Goal: Task Accomplishment & Management: Use online tool/utility

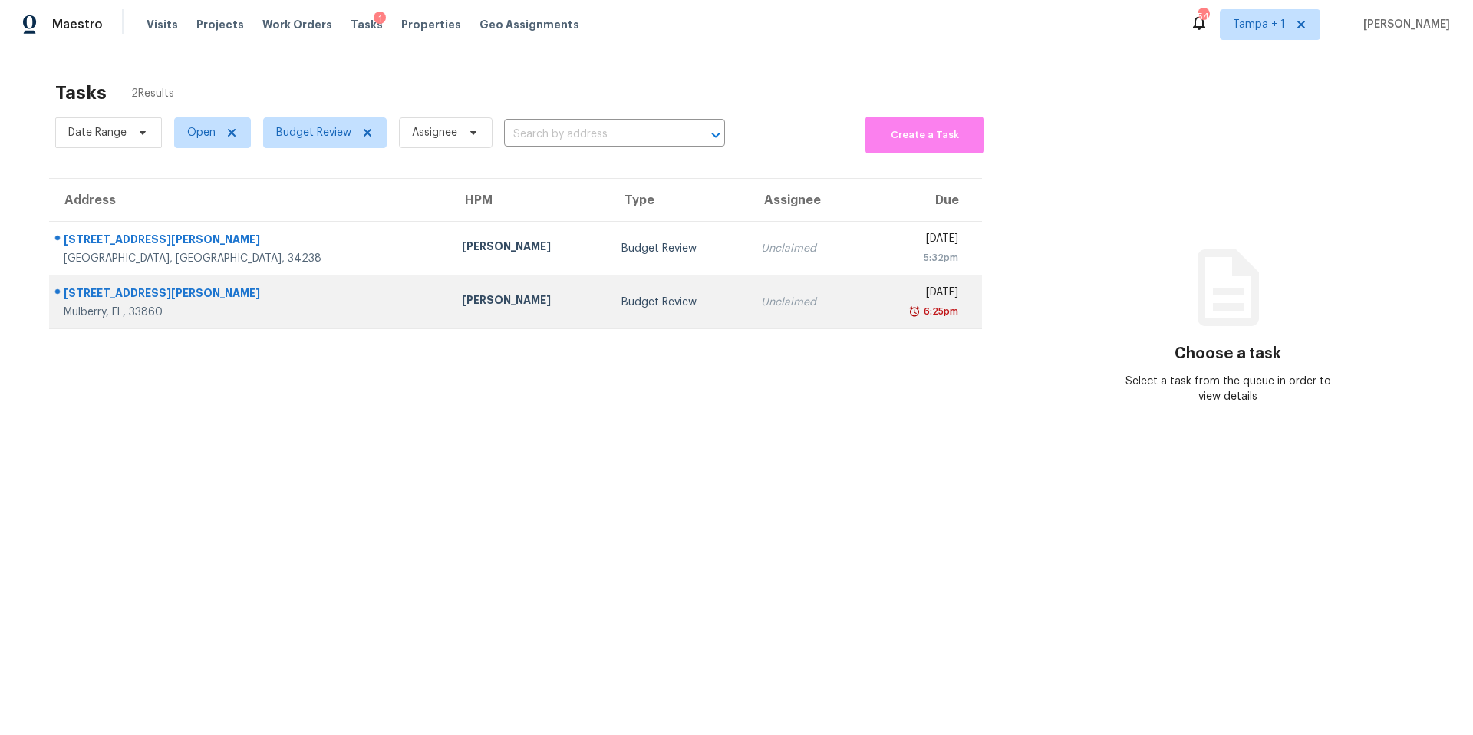
click at [609, 290] on td "Budget Review" at bounding box center [679, 302] width 140 height 54
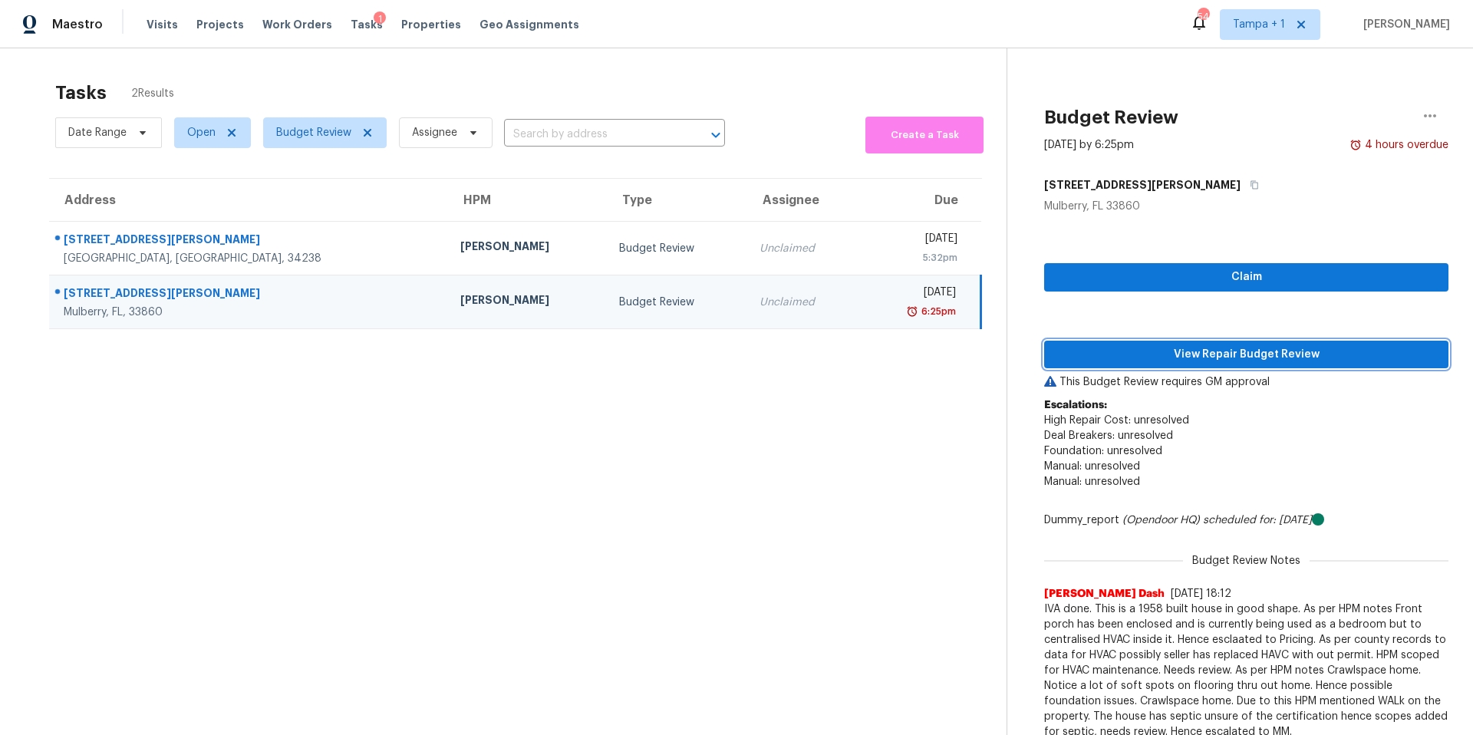
click at [1119, 353] on span "View Repair Budget Review" at bounding box center [1247, 354] width 380 height 19
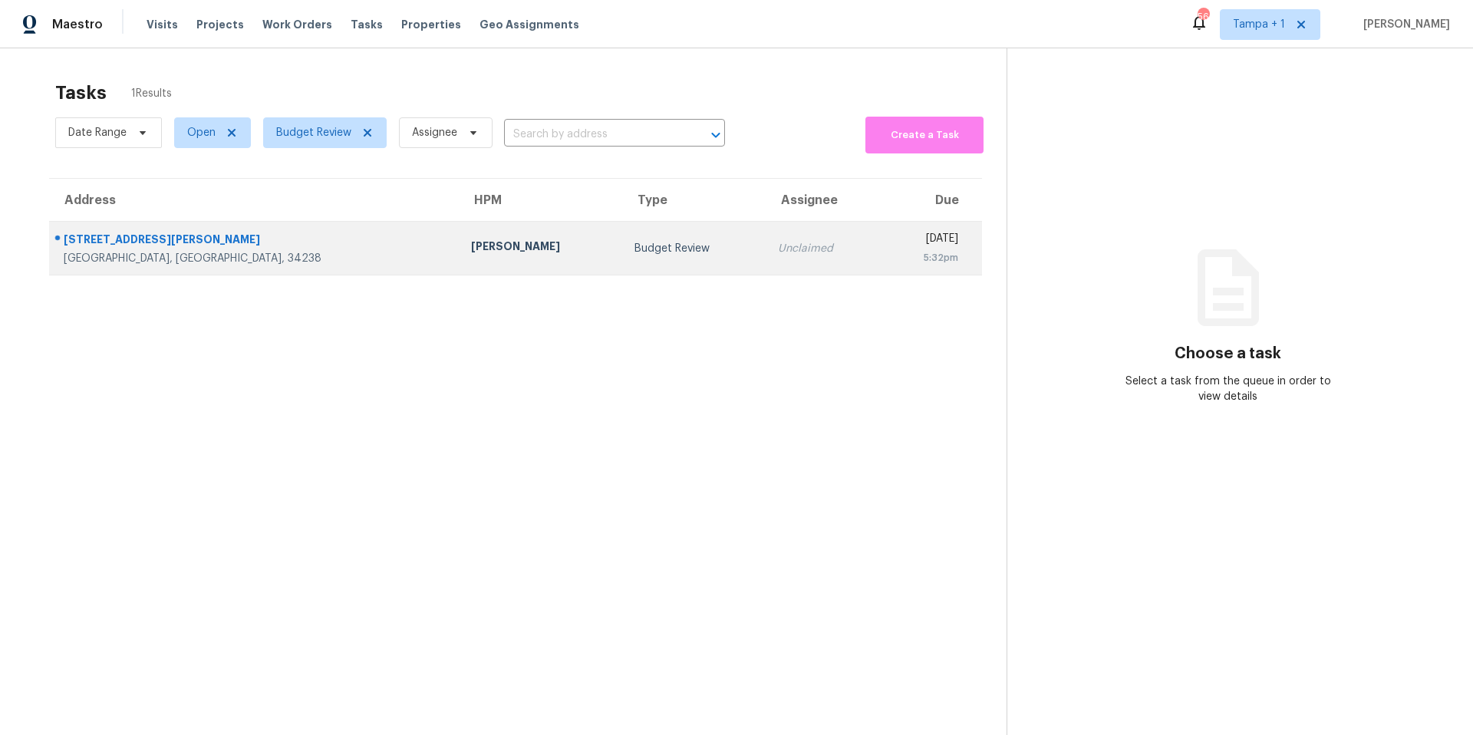
click at [459, 266] on td "[PERSON_NAME]" at bounding box center [540, 249] width 163 height 54
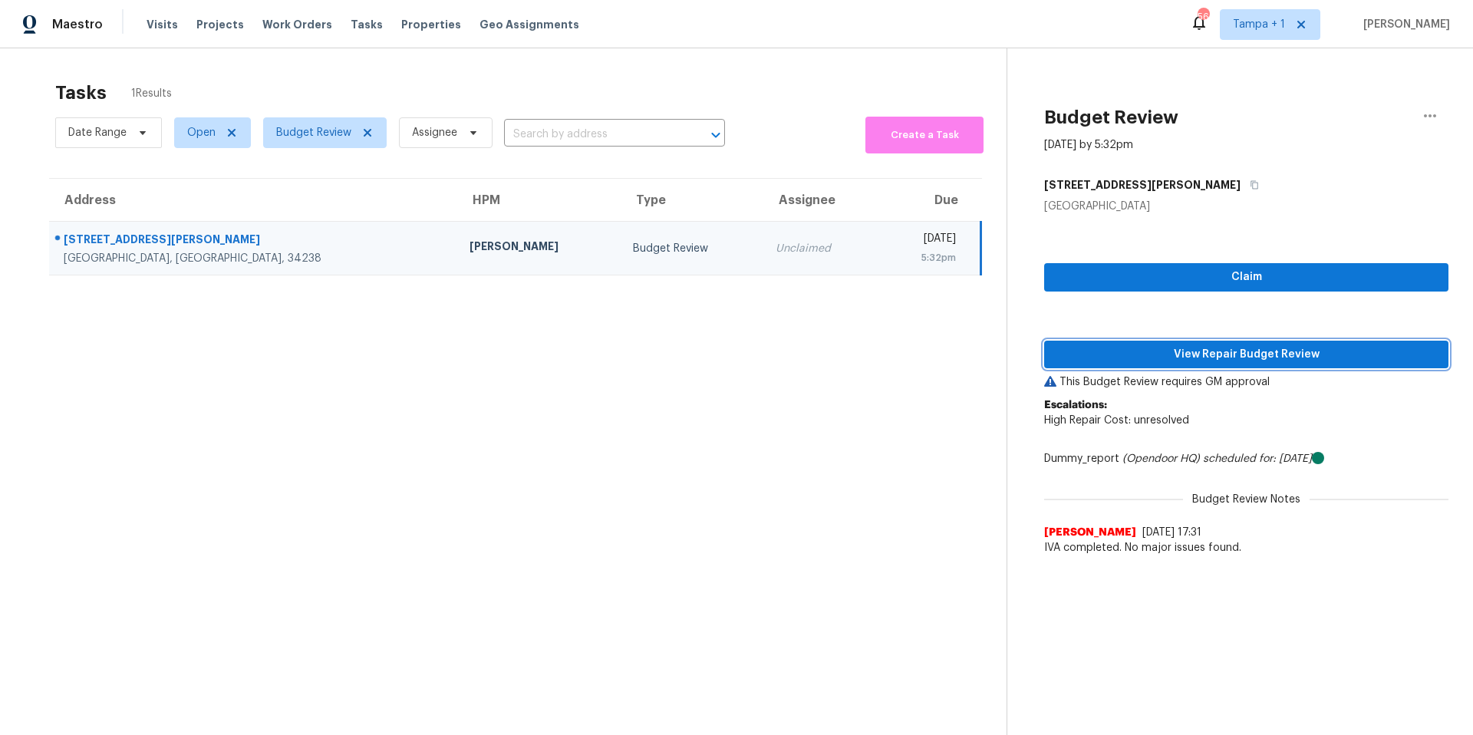
click at [1110, 358] on span "View Repair Budget Review" at bounding box center [1247, 354] width 380 height 19
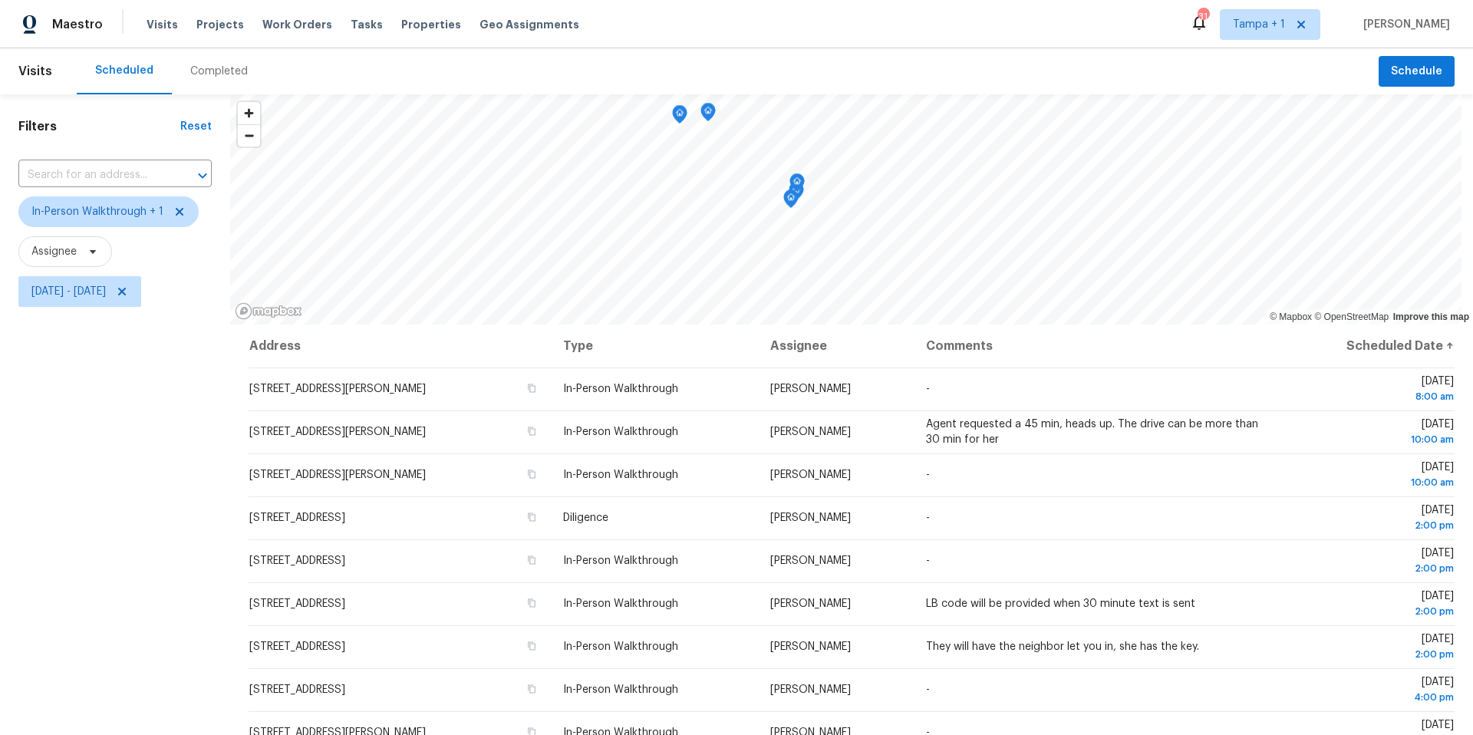
click at [108, 307] on span "[DATE] - [DATE]" at bounding box center [114, 292] width 193 height 40
click at [107, 300] on span "[DATE] - [DATE]" at bounding box center [79, 291] width 123 height 31
select select "7"
select select "2025"
select select "8"
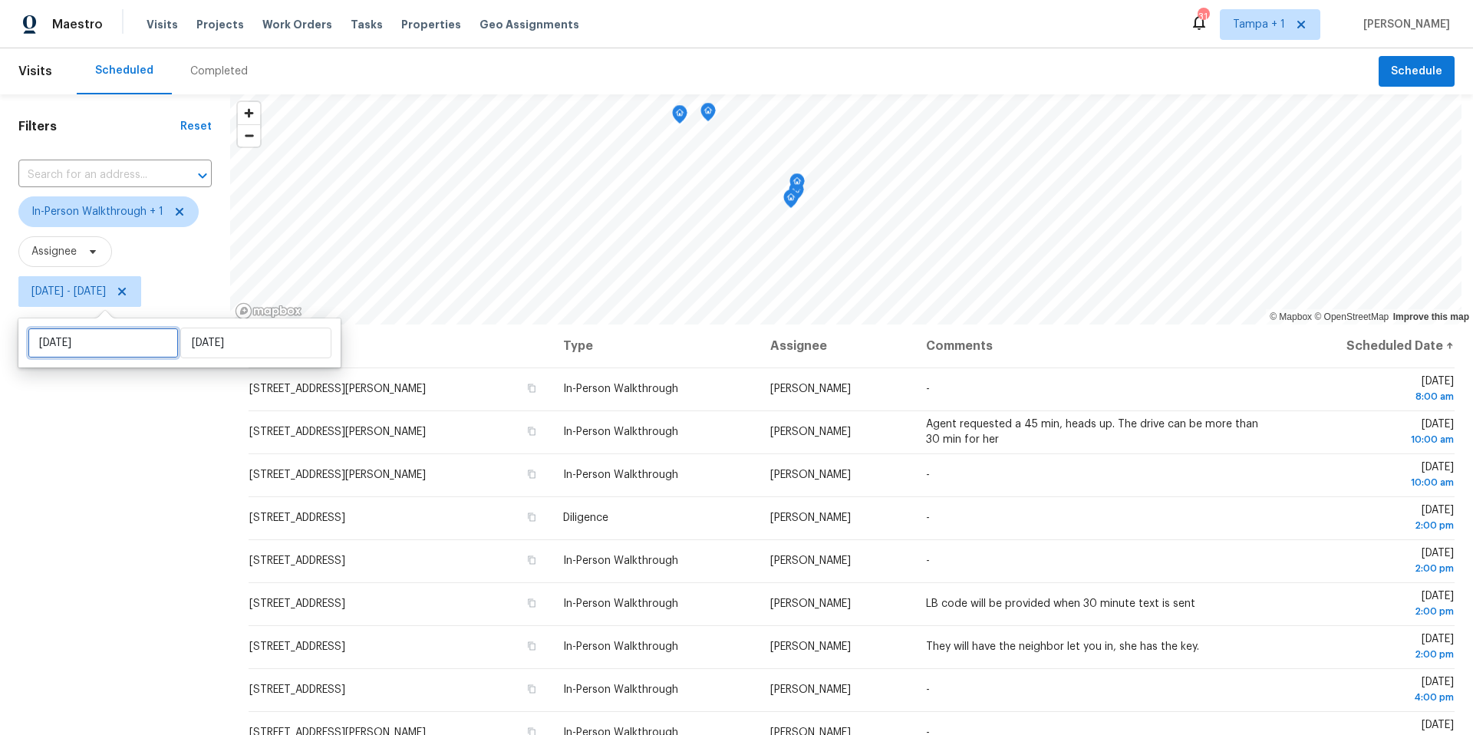
select select "2025"
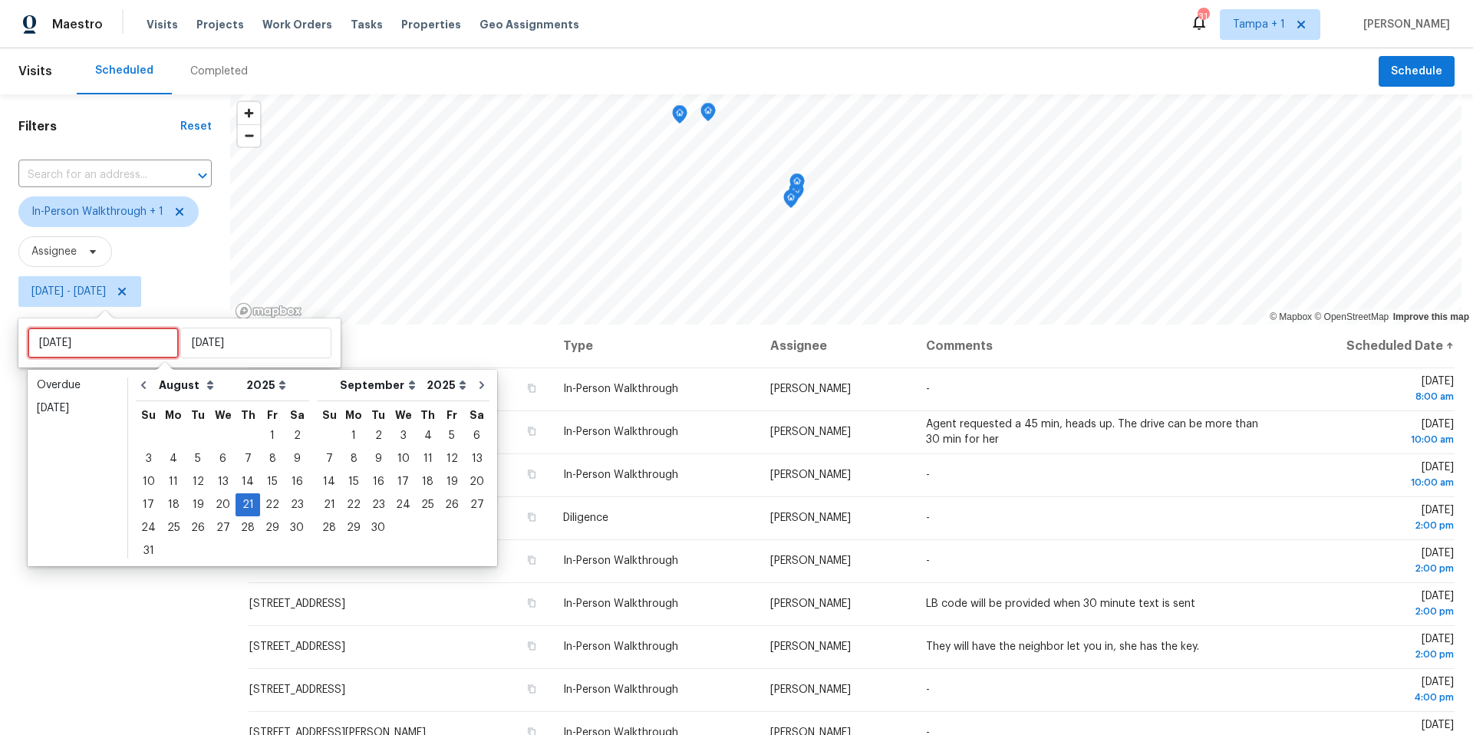
click at [107, 330] on input "[DATE]" at bounding box center [103, 343] width 151 height 31
type input "[DATE]"
click at [261, 503] on div "22" at bounding box center [272, 504] width 25 height 21
type input "[DATE]"
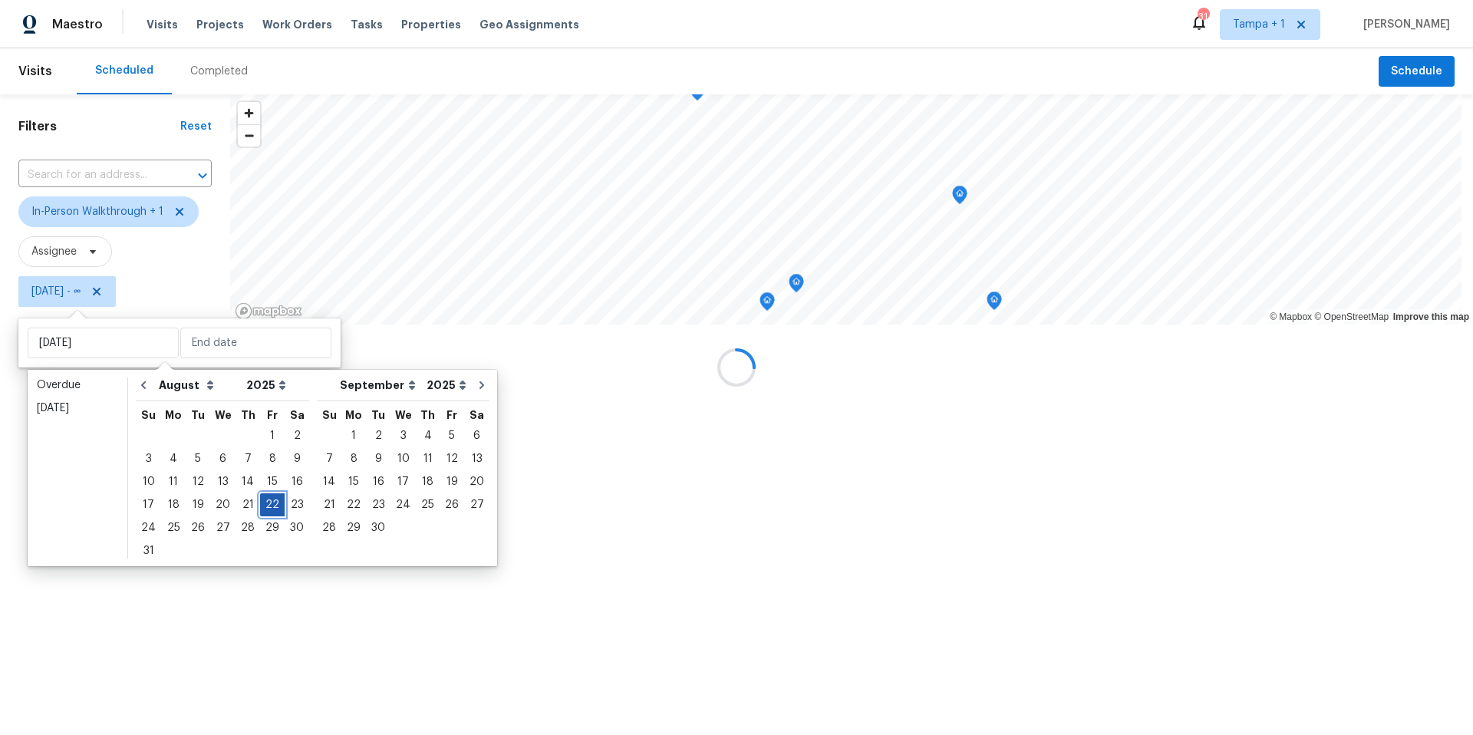
click at [261, 503] on div "22" at bounding box center [272, 504] width 25 height 21
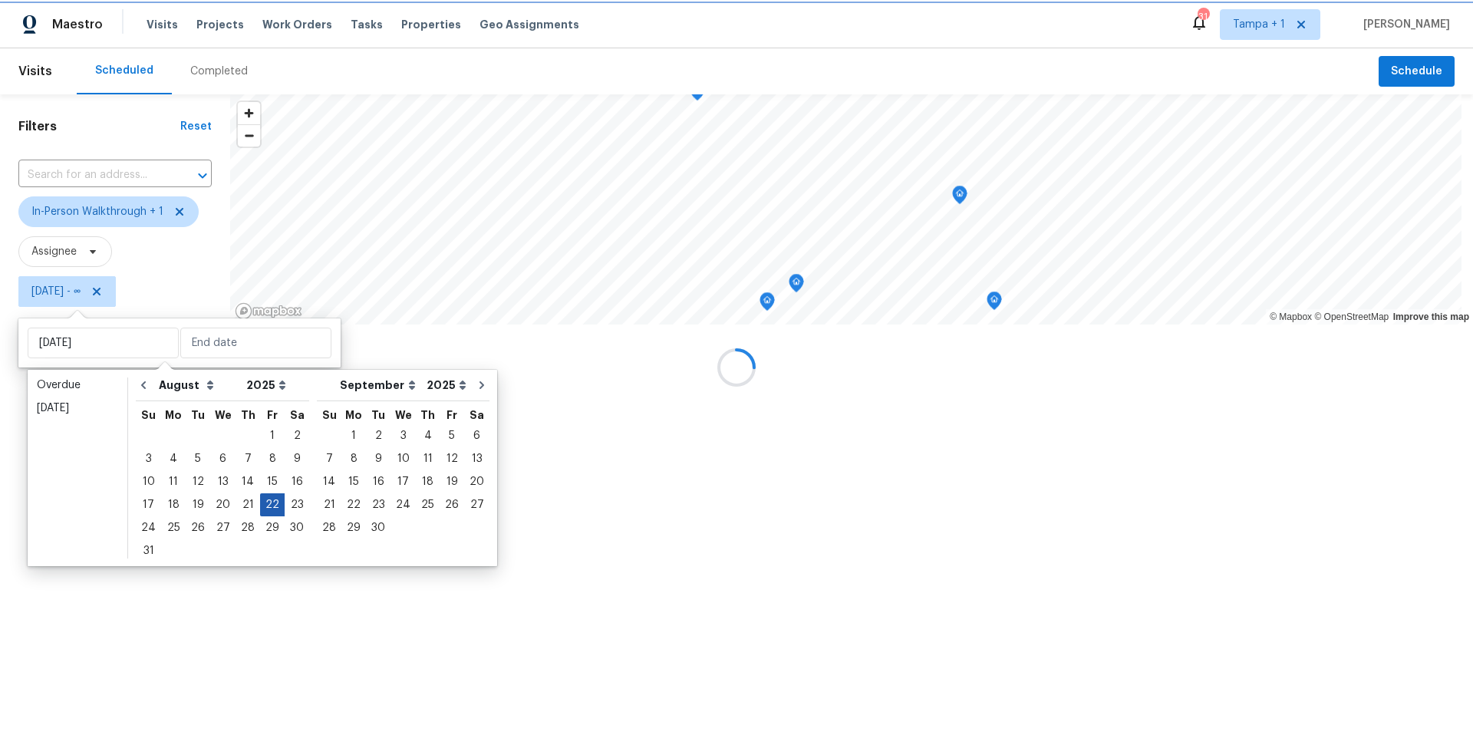
type input "[DATE]"
